Goal: Information Seeking & Learning: Understand process/instructions

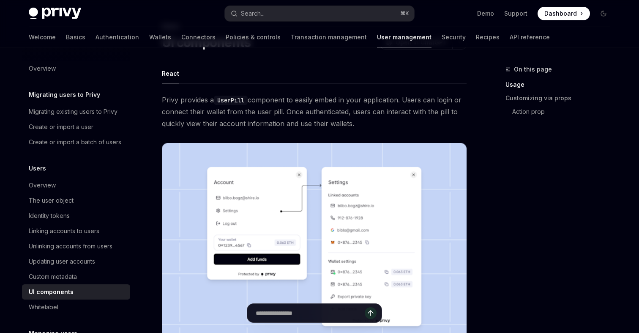
scroll to position [44, 0]
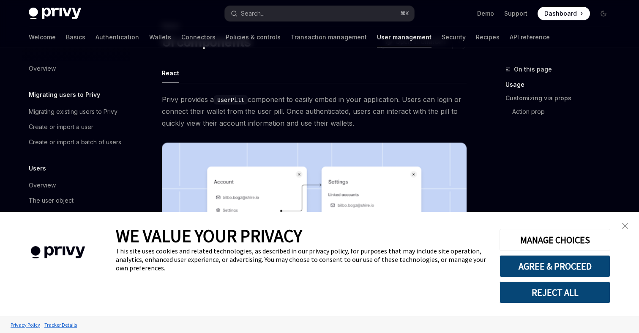
click at [622, 225] on img "close banner" at bounding box center [625, 226] width 6 height 6
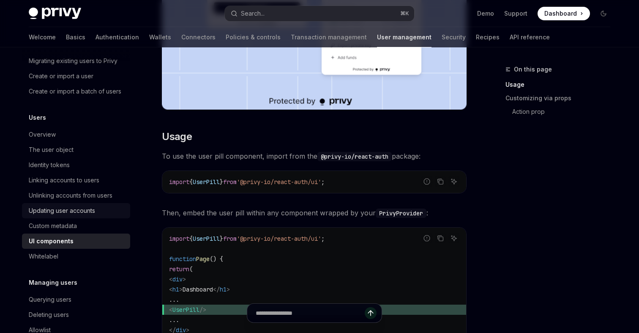
scroll to position [52, 0]
click at [90, 237] on div "UI components" at bounding box center [77, 239] width 96 height 10
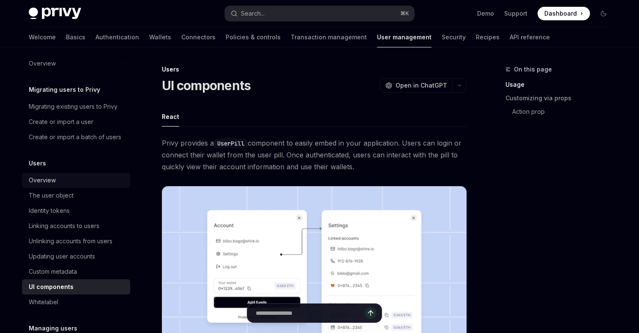
scroll to position [0, 0]
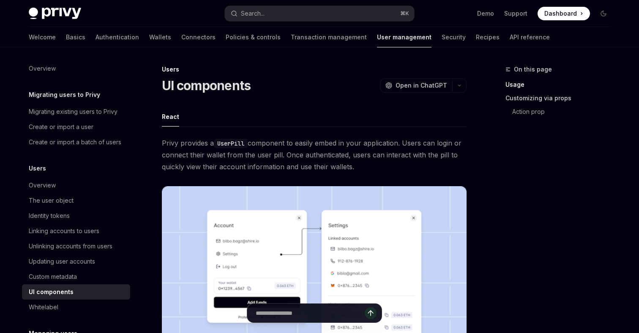
click at [534, 96] on link "Customizing via props" at bounding box center [561, 98] width 112 height 14
click at [66, 40] on link "Basics" at bounding box center [75, 37] width 19 height 20
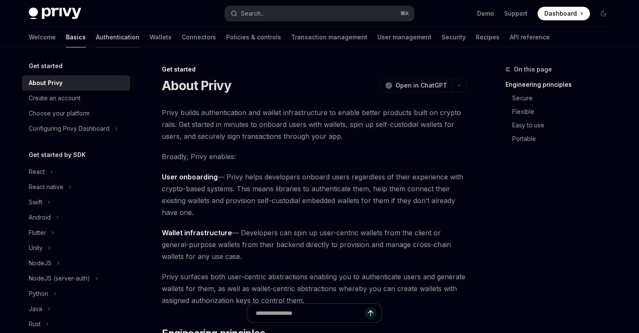
click at [96, 35] on link "Authentication" at bounding box center [118, 37] width 44 height 20
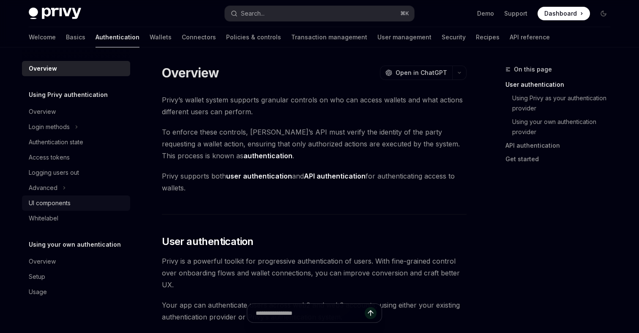
click at [54, 205] on div "UI components" at bounding box center [50, 203] width 42 height 10
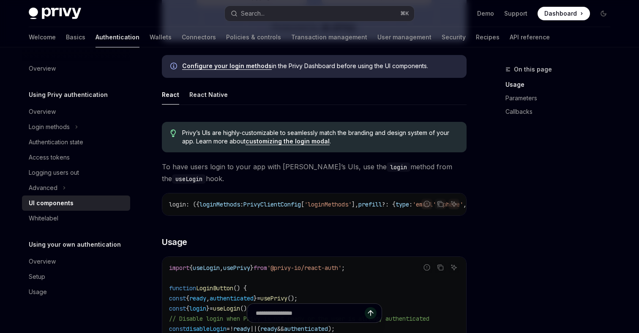
scroll to position [394, 0]
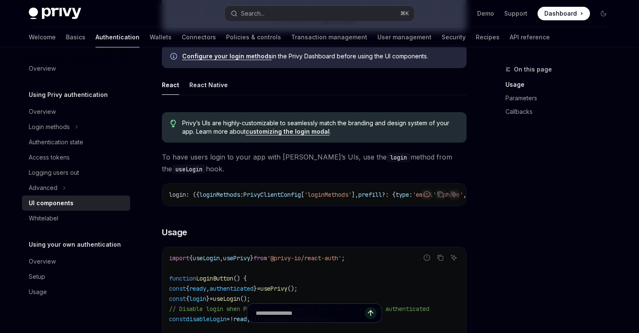
click at [314, 134] on link "customizing the login modal" at bounding box center [287, 132] width 84 height 8
type textarea "*"
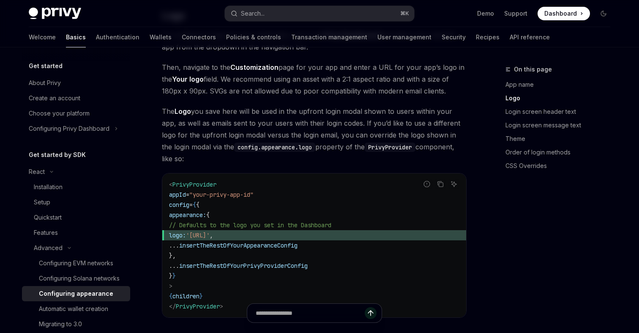
scroll to position [354, 0]
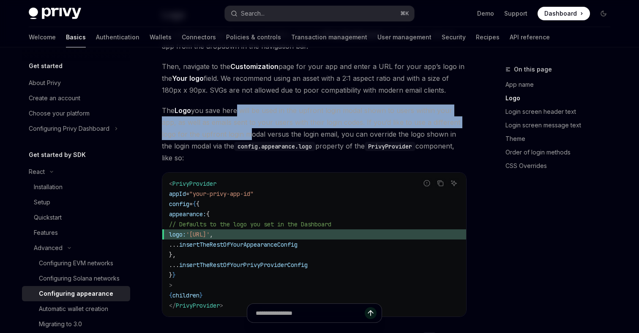
drag, startPoint x: 235, startPoint y: 97, endPoint x: 229, endPoint y: 119, distance: 22.9
click at [229, 119] on span "The Logo you save here will be used in the upfront login modal shown to users w…" at bounding box center [314, 133] width 305 height 59
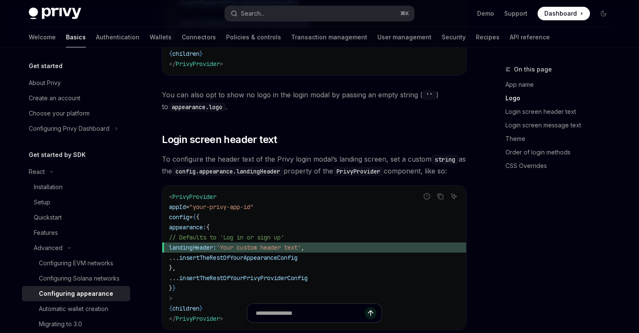
scroll to position [597, 0]
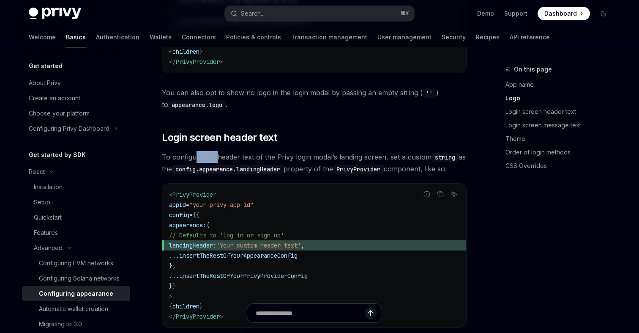
drag, startPoint x: 195, startPoint y: 133, endPoint x: 216, endPoint y: 135, distance: 21.2
click at [216, 151] on span "To configure the header text of the Privy login modal’s landing screen, set a c…" at bounding box center [314, 163] width 305 height 24
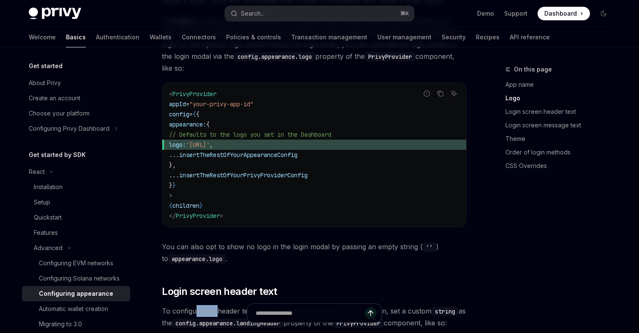
scroll to position [436, 0]
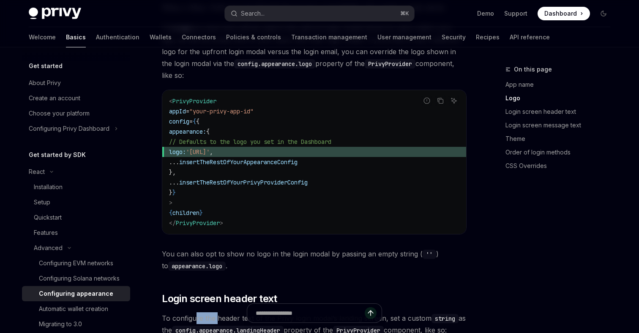
drag, startPoint x: 191, startPoint y: 127, endPoint x: 295, endPoint y: 125, distance: 104.4
click at [295, 147] on span "logo: '[URL]' ," at bounding box center [314, 152] width 290 height 10
copy span "logo: '[URL]' ,"
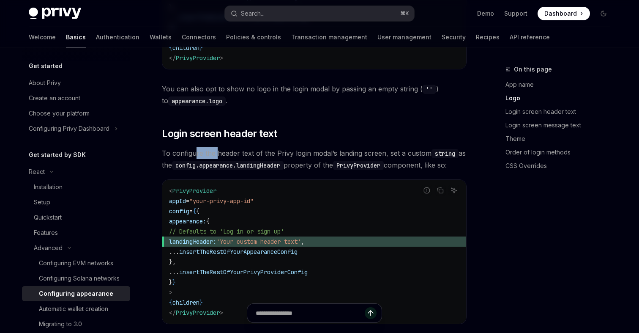
scroll to position [606, 0]
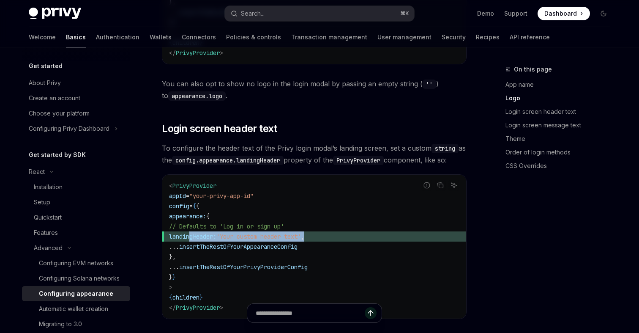
drag, startPoint x: 340, startPoint y: 225, endPoint x: 191, endPoint y: 226, distance: 148.3
click at [191, 231] on span "landingHeader: 'Your custom header text' ," at bounding box center [314, 236] width 290 height 10
copy span "landingHeader: 'Your custom header text' ,"
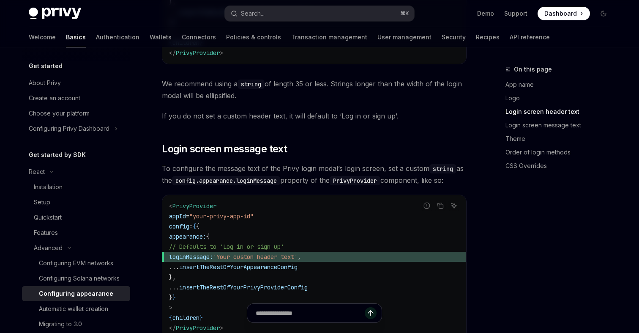
scroll to position [864, 0]
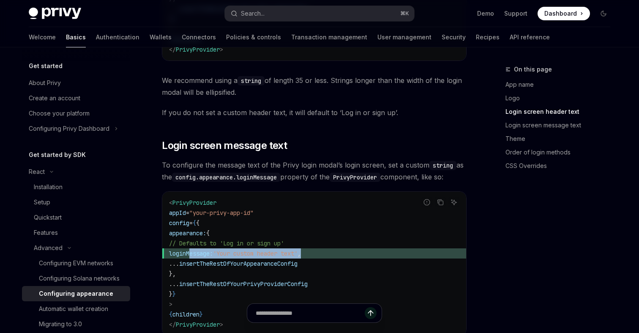
drag, startPoint x: 333, startPoint y: 243, endPoint x: 191, endPoint y: 242, distance: 142.0
click at [191, 248] on span "loginMessage: 'Your custom header text' ," at bounding box center [314, 253] width 290 height 10
copy span "loginMessage: 'Your custom header text' ,"
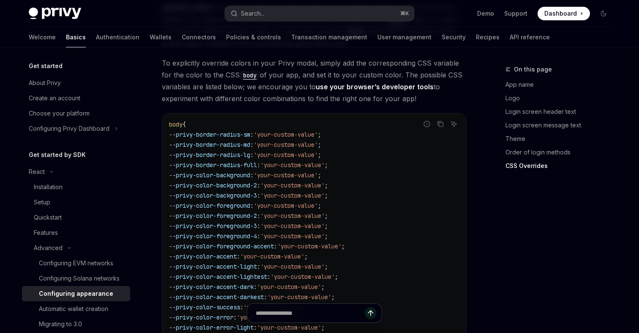
scroll to position [2067, 0]
